Goal: Information Seeking & Learning: Understand process/instructions

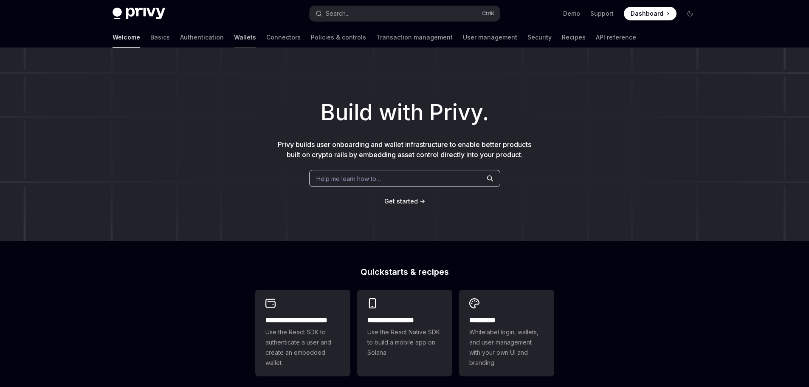
click at [234, 37] on link "Wallets" at bounding box center [245, 37] width 22 height 20
type textarea "*"
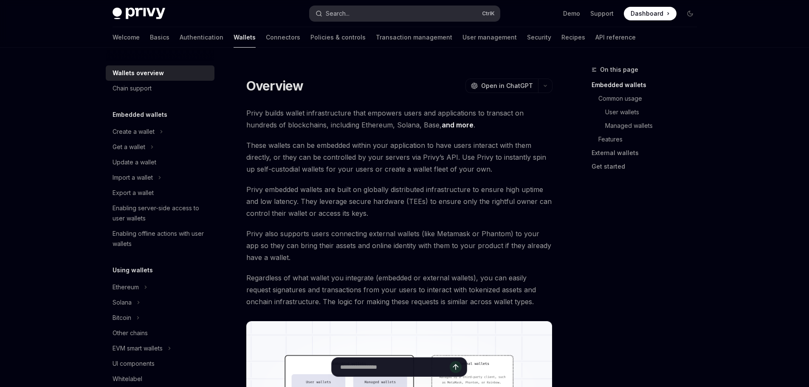
click at [367, 18] on button "Search... Ctrl K" at bounding box center [404, 13] width 190 height 15
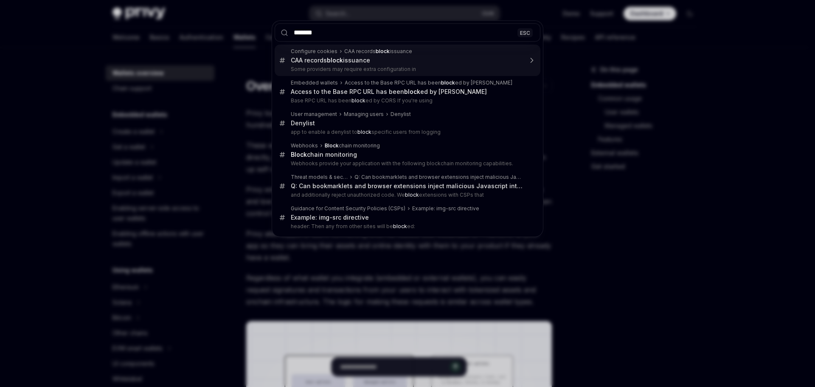
type input "********"
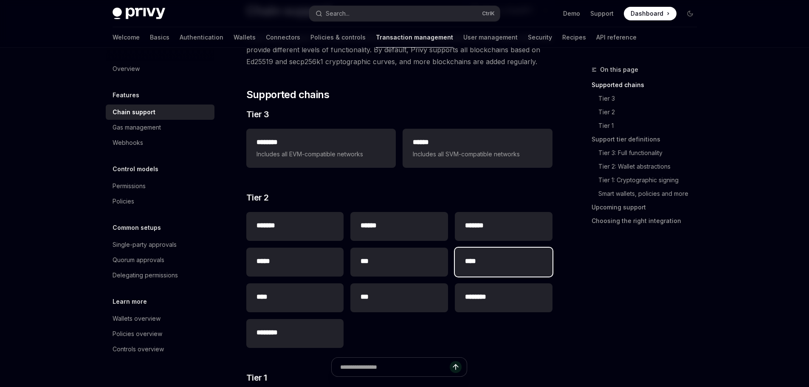
scroll to position [48, 0]
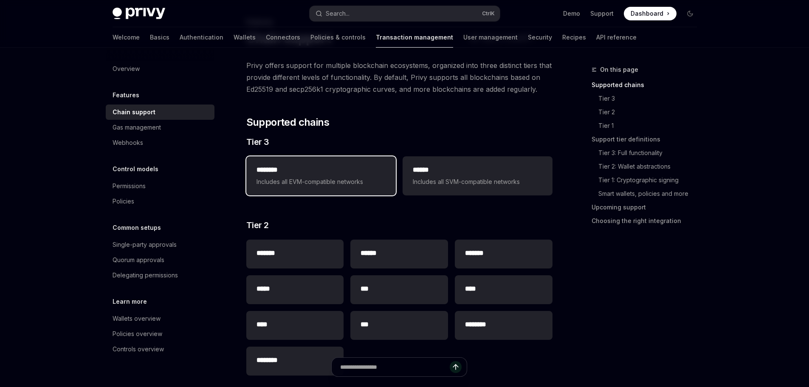
click at [335, 186] on span "Includes all EVM-compatible networks" at bounding box center [320, 182] width 129 height 10
type textarea "*"
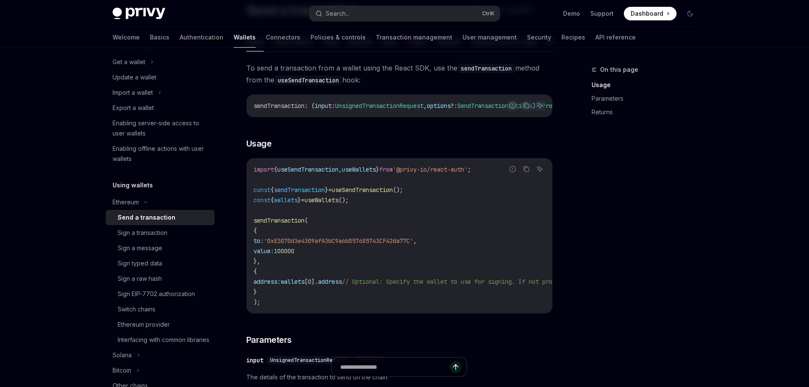
scroll to position [63, 0]
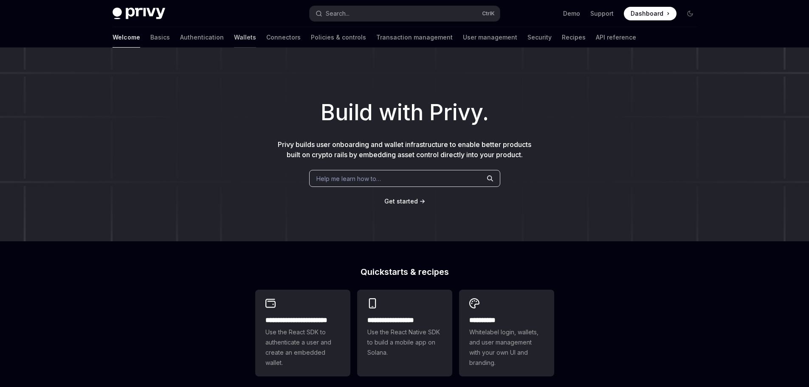
click at [234, 36] on link "Wallets" at bounding box center [245, 37] width 22 height 20
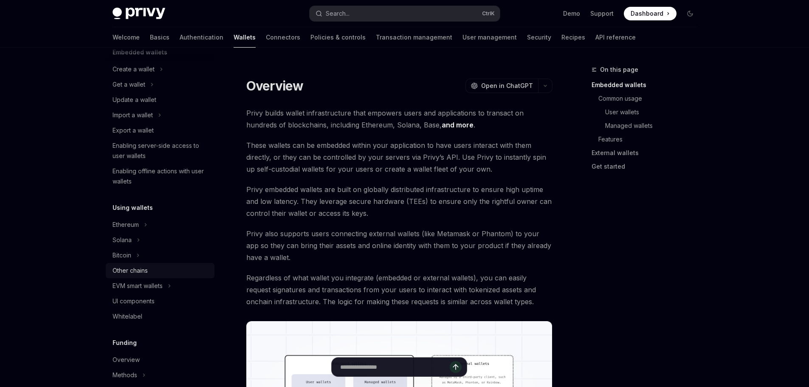
scroll to position [85, 0]
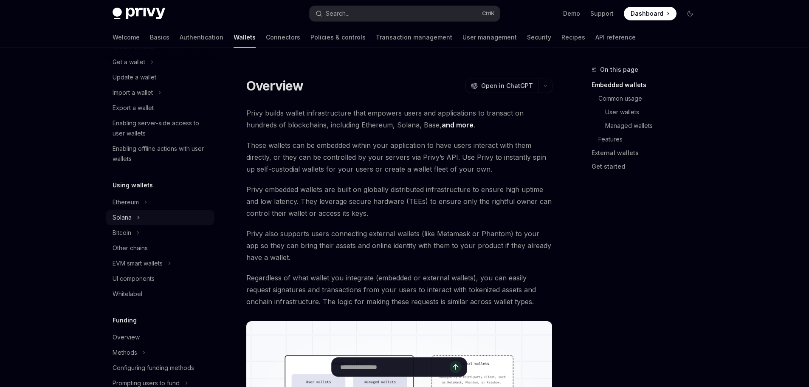
click at [141, 212] on button "Solana" at bounding box center [160, 217] width 109 height 15
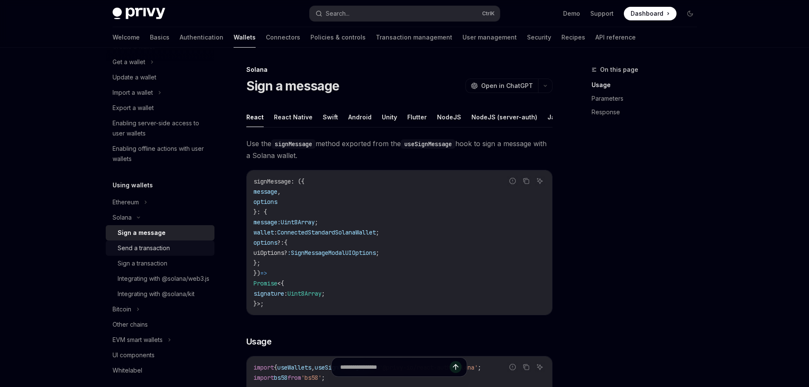
click at [166, 252] on div "Send a transaction" at bounding box center [144, 248] width 52 height 10
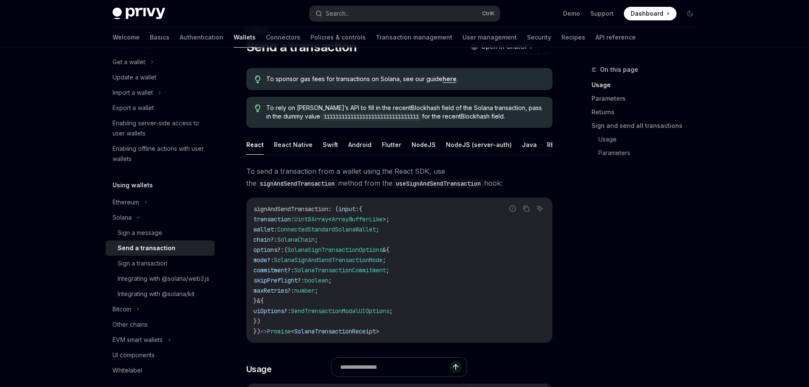
scroll to position [42, 0]
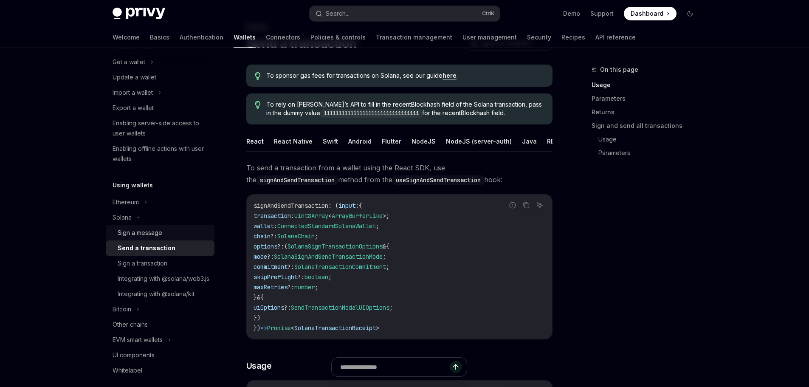
click at [147, 234] on div "Sign a message" at bounding box center [140, 233] width 45 height 10
type textarea "*"
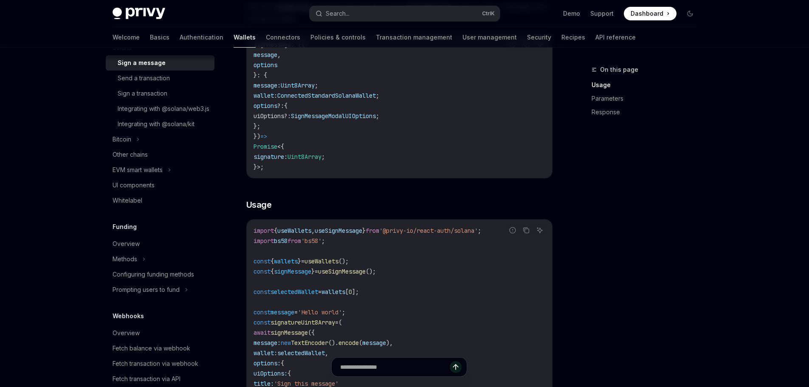
scroll to position [403, 0]
